Goal: Task Accomplishment & Management: Use online tool/utility

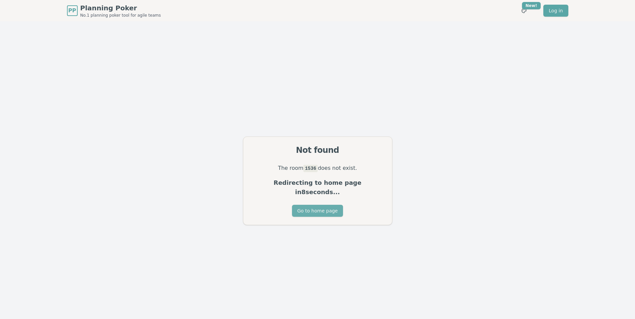
click at [315, 206] on button "Go to home page" at bounding box center [317, 211] width 51 height 12
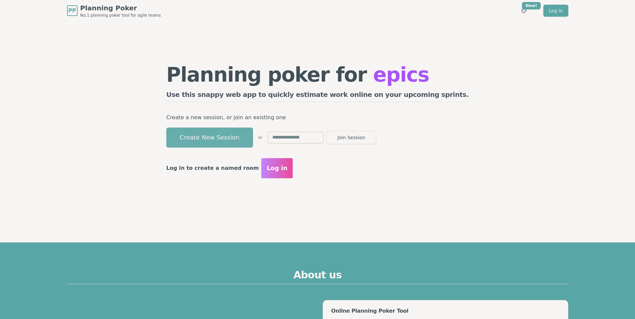
click at [244, 132] on button "Create New Session" at bounding box center [209, 138] width 87 height 20
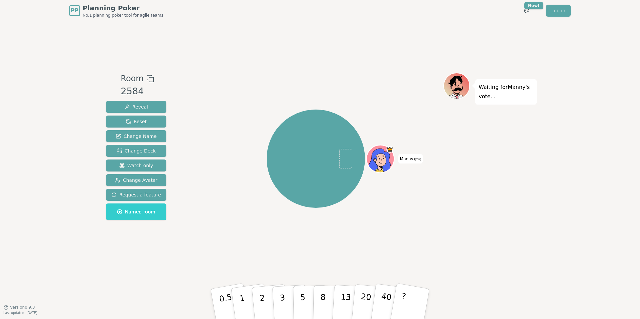
click at [327, 44] on div "Room 2584 Reveal Reset Change Name Change Deck Watch only Change Avatar Request…" at bounding box center [319, 164] width 433 height 286
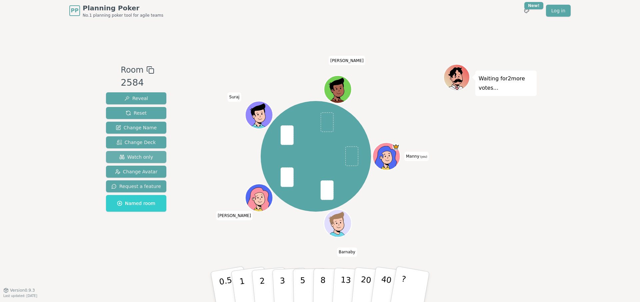
click at [143, 157] on span "Watch only" at bounding box center [136, 157] width 34 height 7
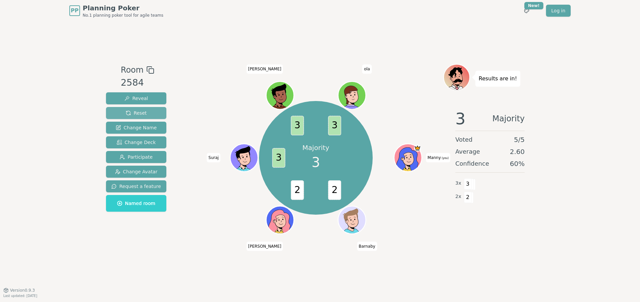
click at [126, 112] on span "Reset" at bounding box center [136, 113] width 21 height 7
click at [139, 113] on span "Reset" at bounding box center [136, 113] width 21 height 7
click at [142, 115] on span "Reset" at bounding box center [136, 113] width 21 height 7
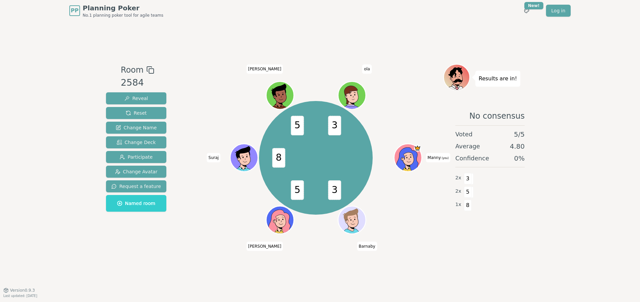
click at [313, 40] on div "Room 2584 Reveal Reset Change Name Change Deck Participate Change Avatar Reques…" at bounding box center [319, 155] width 433 height 269
click at [145, 114] on button "Reset" at bounding box center [136, 113] width 60 height 12
click at [143, 113] on span "Reset" at bounding box center [136, 113] width 21 height 7
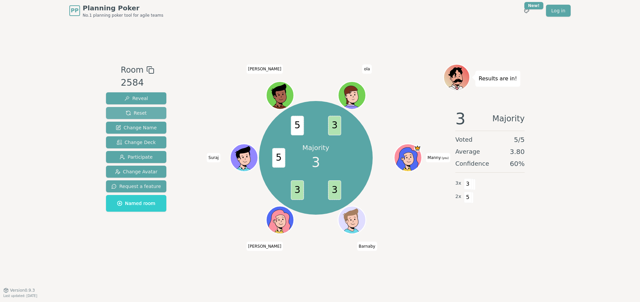
click at [127, 112] on span "Reset" at bounding box center [136, 113] width 21 height 7
click at [149, 114] on button "Reset" at bounding box center [136, 113] width 60 height 12
click at [155, 113] on button "Reset" at bounding box center [136, 113] width 60 height 12
